Goal: Transaction & Acquisition: Book appointment/travel/reservation

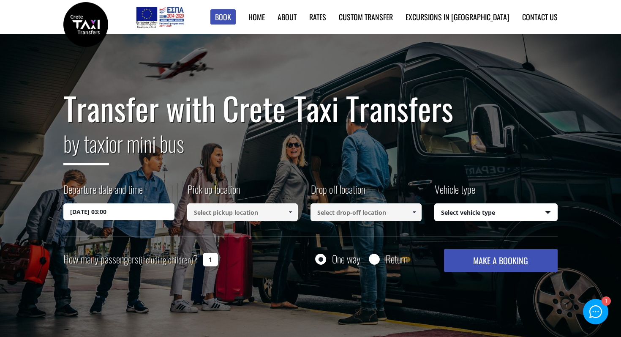
click at [215, 224] on div "Departure date and time [DATE] 03:00 Pick up location Select pickup location Se…" at bounding box center [310, 209] width 495 height 55
click at [227, 216] on input at bounding box center [242, 212] width 111 height 18
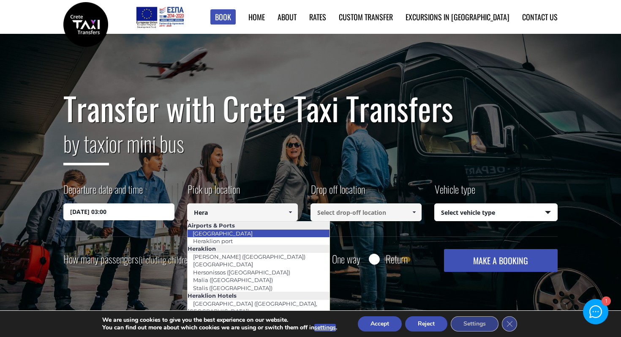
click at [210, 236] on link "[GEOGRAPHIC_DATA]" at bounding box center [222, 233] width 71 height 12
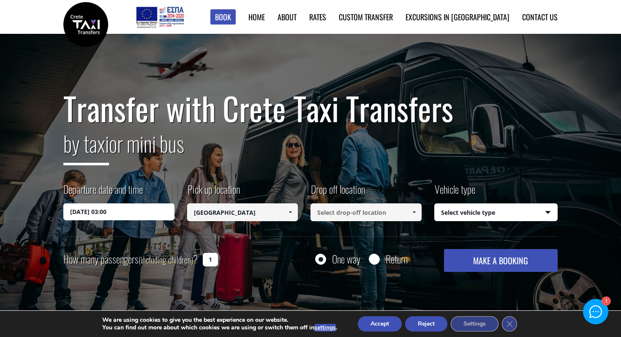
type input "[GEOGRAPHIC_DATA]"
click at [352, 219] on input at bounding box center [366, 212] width 111 height 18
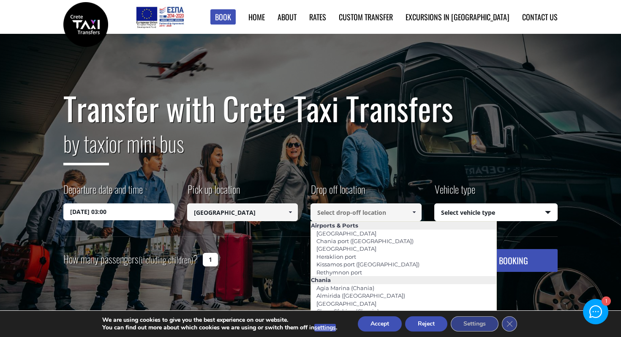
paste input "Schisma Eloundas, [GEOGRAPHIC_DATA]"
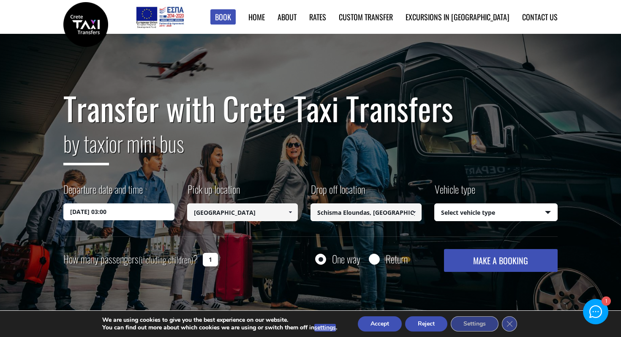
type input "Schisma Eloundas, [GEOGRAPHIC_DATA]"
click at [484, 219] on select "Select vehicle type Taxi (4 passengers) Mercedes E Class Mini Van (7 passengers…" at bounding box center [496, 213] width 123 height 18
select select "540"
click at [435, 204] on select "Select vehicle type Taxi (4 passengers) Mercedes E Class Mini Van (7 passengers…" at bounding box center [496, 213] width 123 height 18
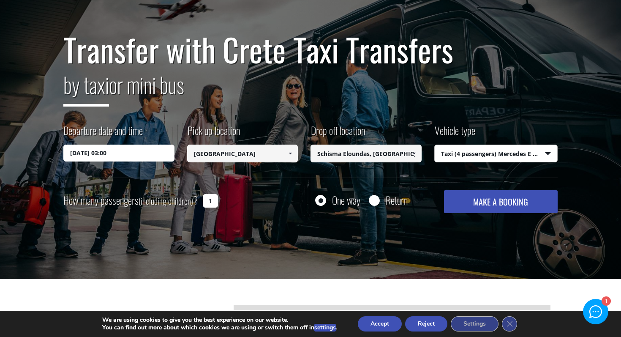
scroll to position [60, 0]
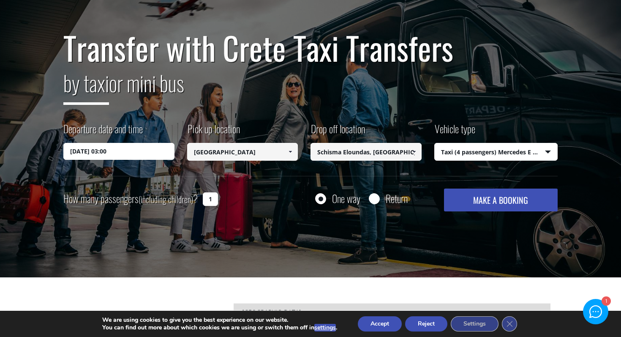
click at [465, 204] on button "MAKE A BOOKING" at bounding box center [501, 200] width 114 height 23
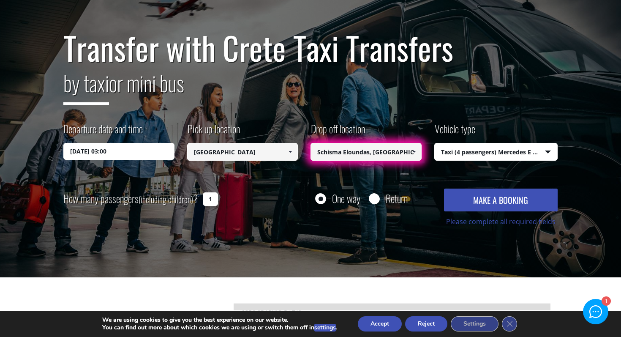
click at [391, 142] on div "Drop off location Select drop-off location Select drop-off location [GEOGRAPHIC…" at bounding box center [373, 141] width 124 height 41
click at [391, 150] on input "Schisma Eloundas, [GEOGRAPHIC_DATA]" at bounding box center [366, 152] width 111 height 18
click at [410, 153] on link at bounding box center [414, 152] width 14 height 18
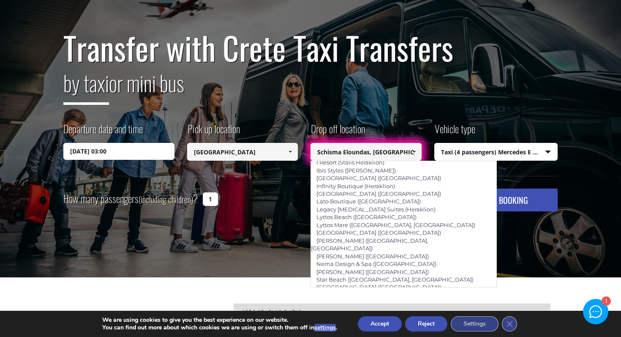
scroll to position [984, 0]
type input "Elounda (Lasithi)"
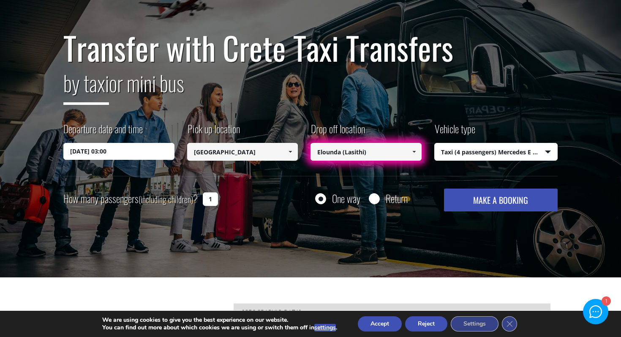
click at [489, 201] on button "MAKE A BOOKING" at bounding box center [501, 200] width 114 height 23
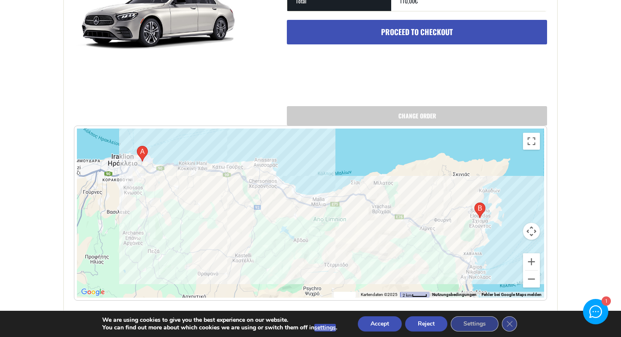
scroll to position [371, 0]
